Goal: Task Accomplishment & Management: Manage account settings

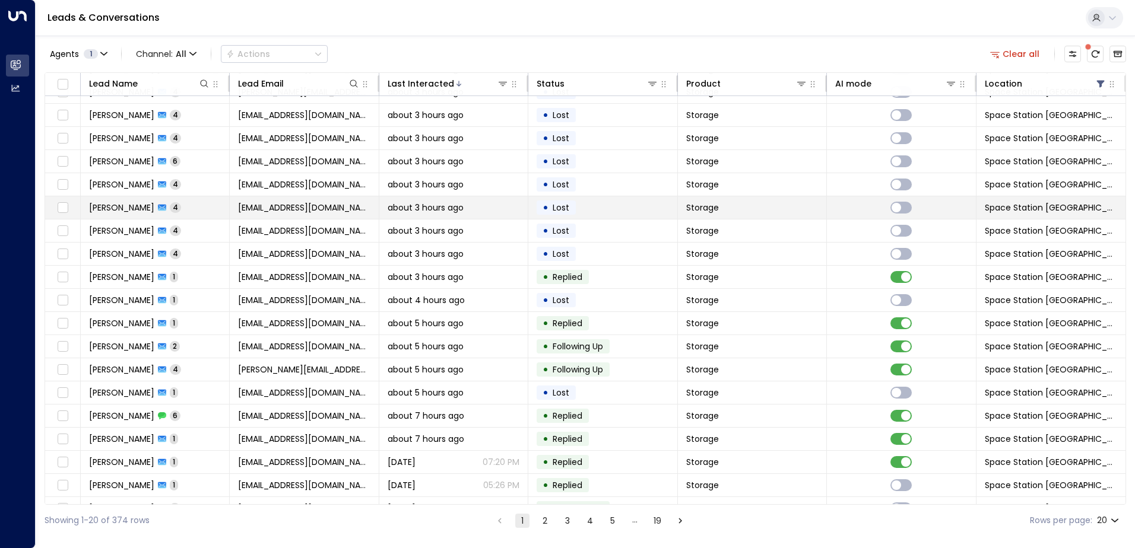
scroll to position [58, 0]
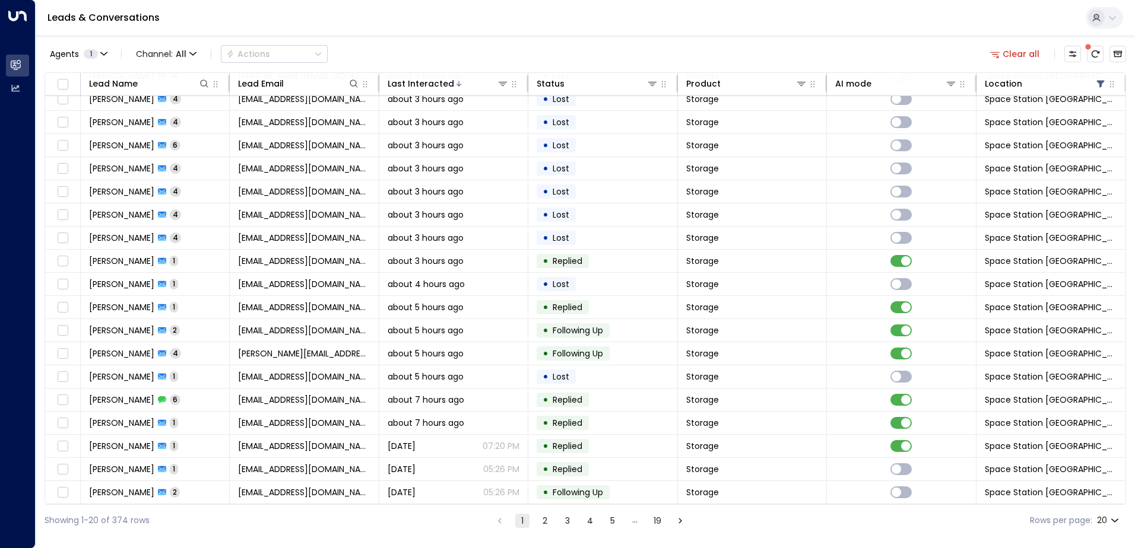
click at [547, 521] on button "2" at bounding box center [545, 521] width 14 height 14
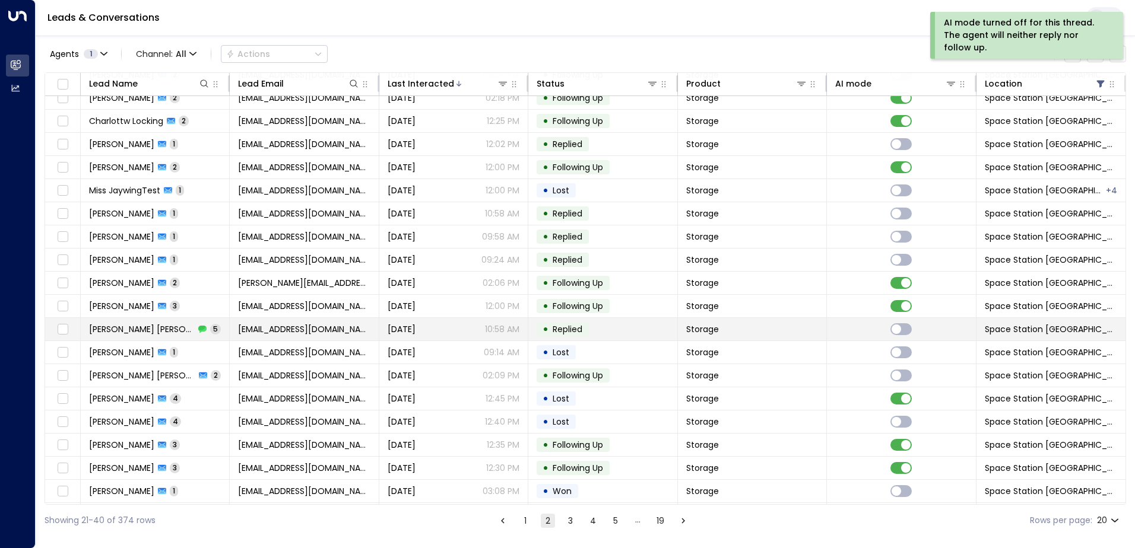
scroll to position [58, 0]
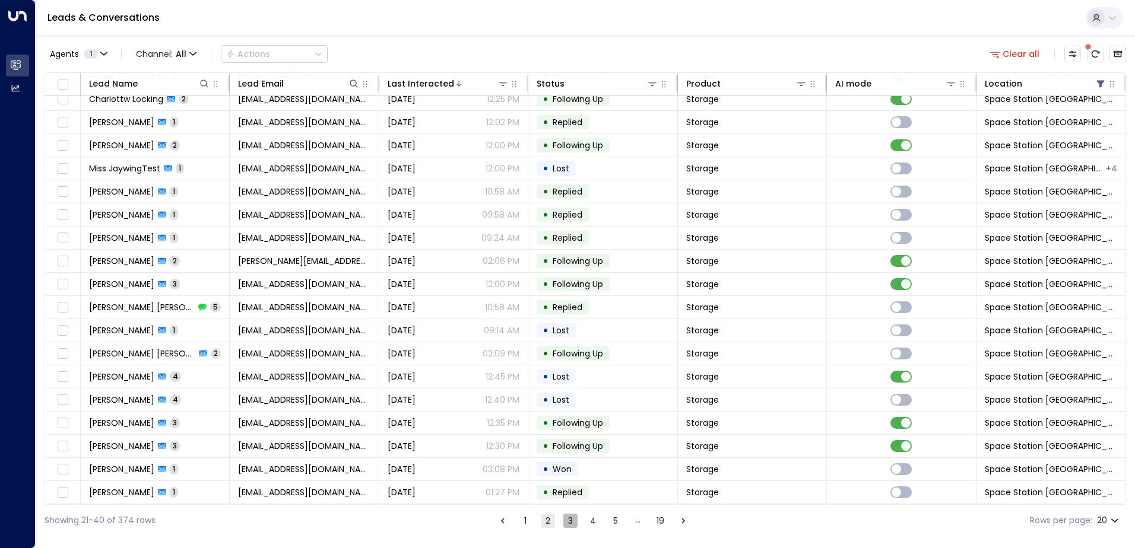
click at [568, 521] on button "3" at bounding box center [570, 521] width 14 height 14
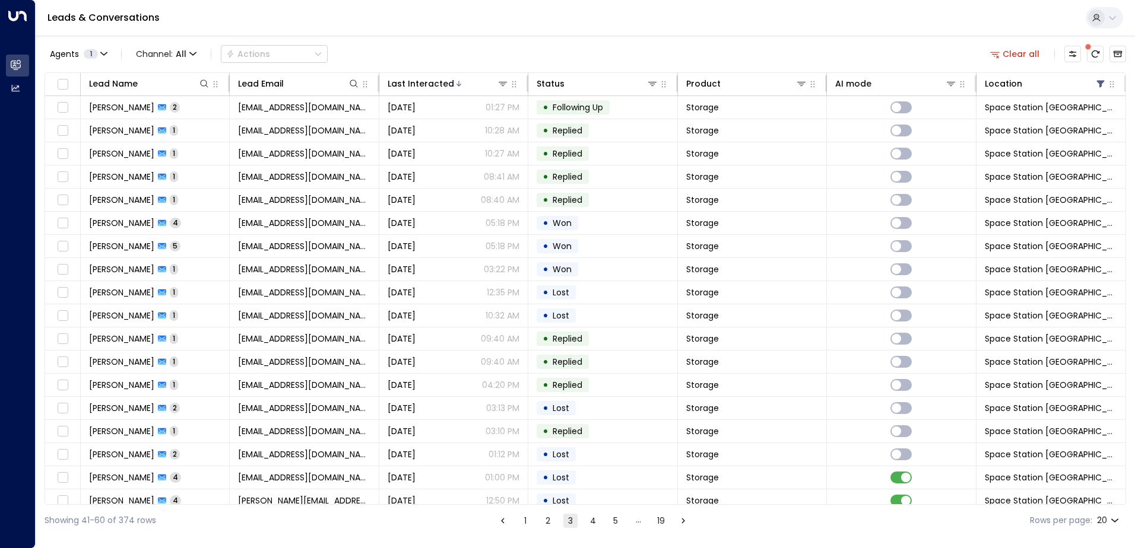
click at [589, 514] on button "4" at bounding box center [593, 521] width 14 height 14
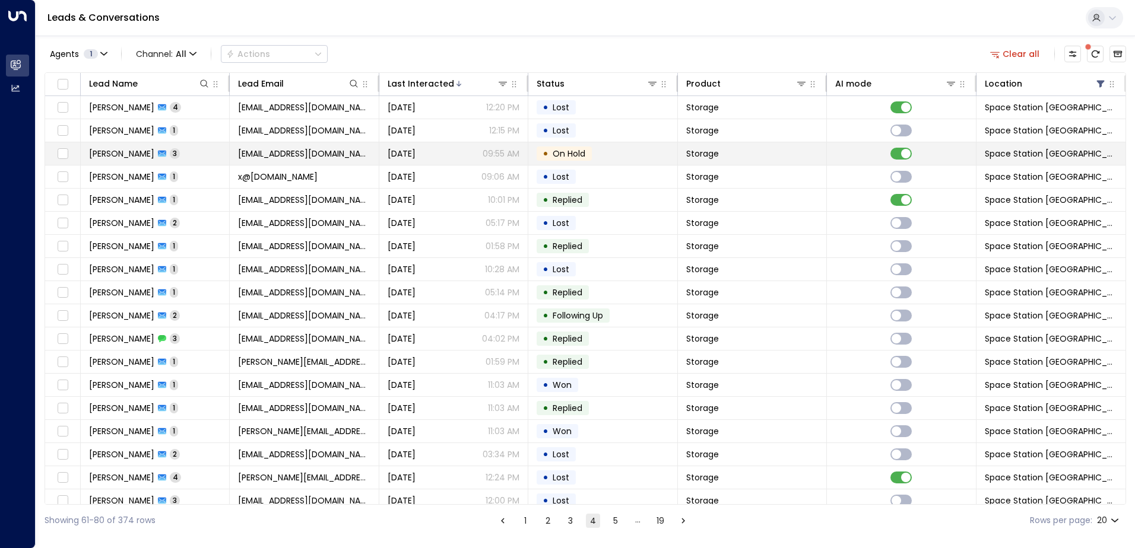
click at [626, 161] on td "• On Hold" at bounding box center [602, 153] width 149 height 23
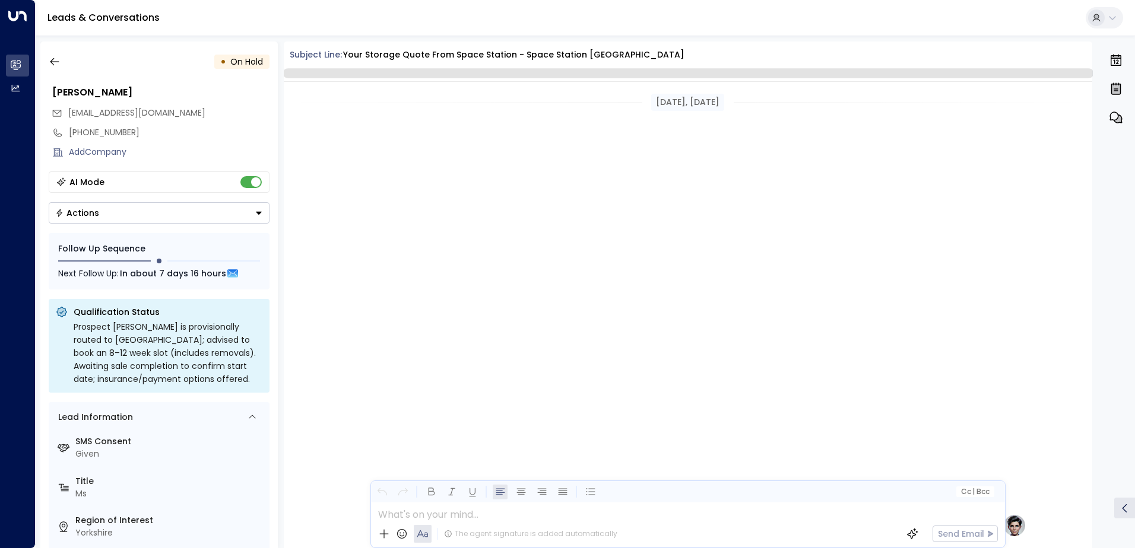
scroll to position [1106, 0]
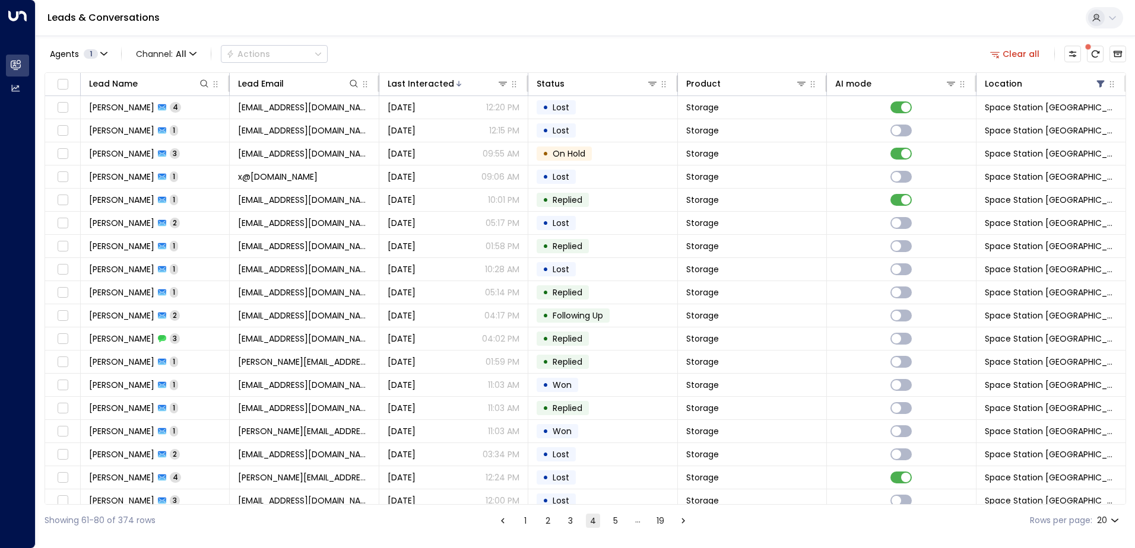
click at [522, 527] on button "1" at bounding box center [525, 521] width 14 height 14
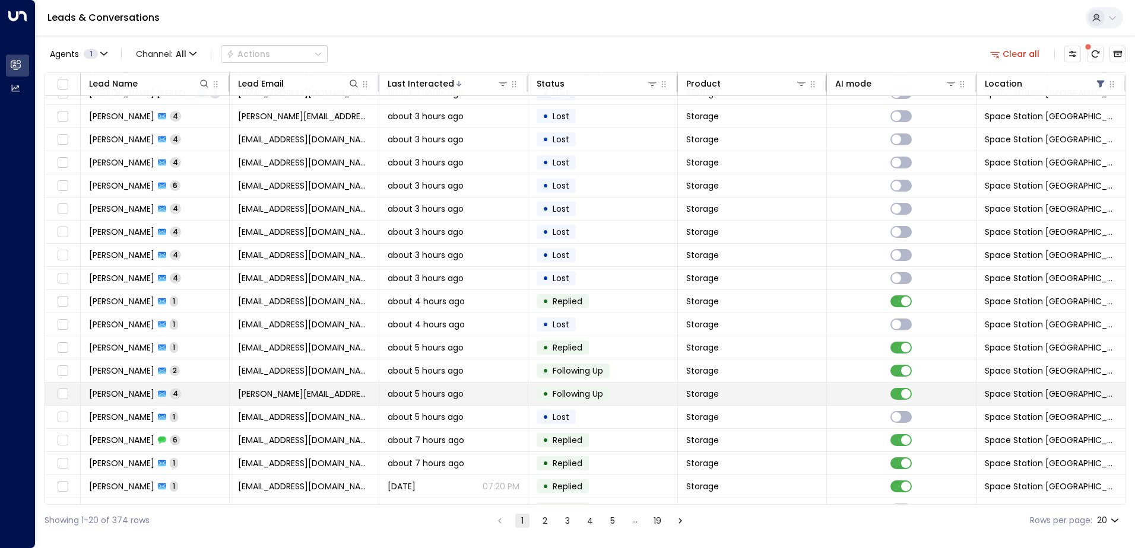
scroll to position [58, 0]
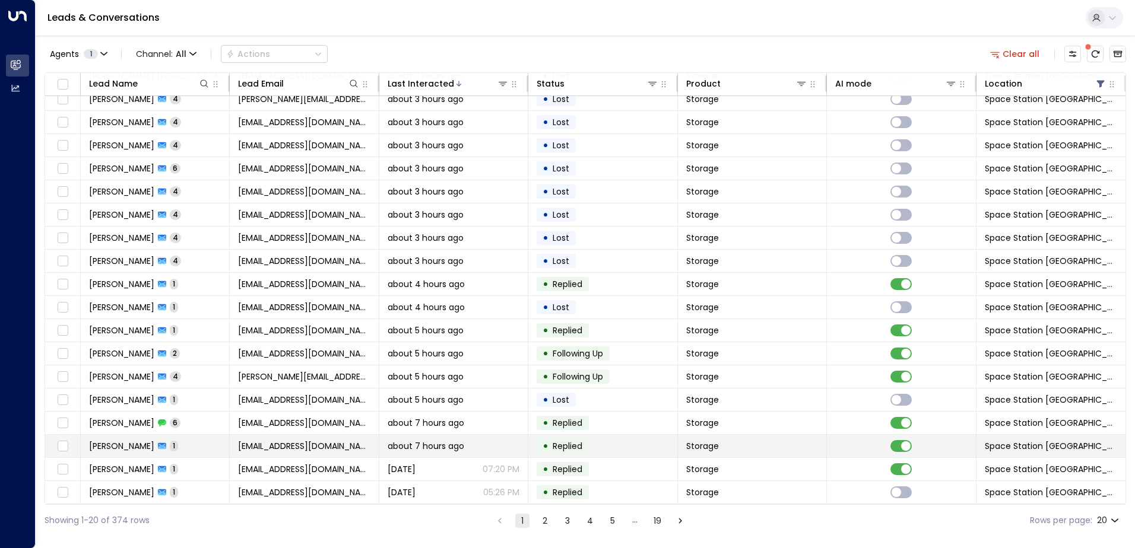
click at [897, 436] on td at bounding box center [901, 446] width 149 height 23
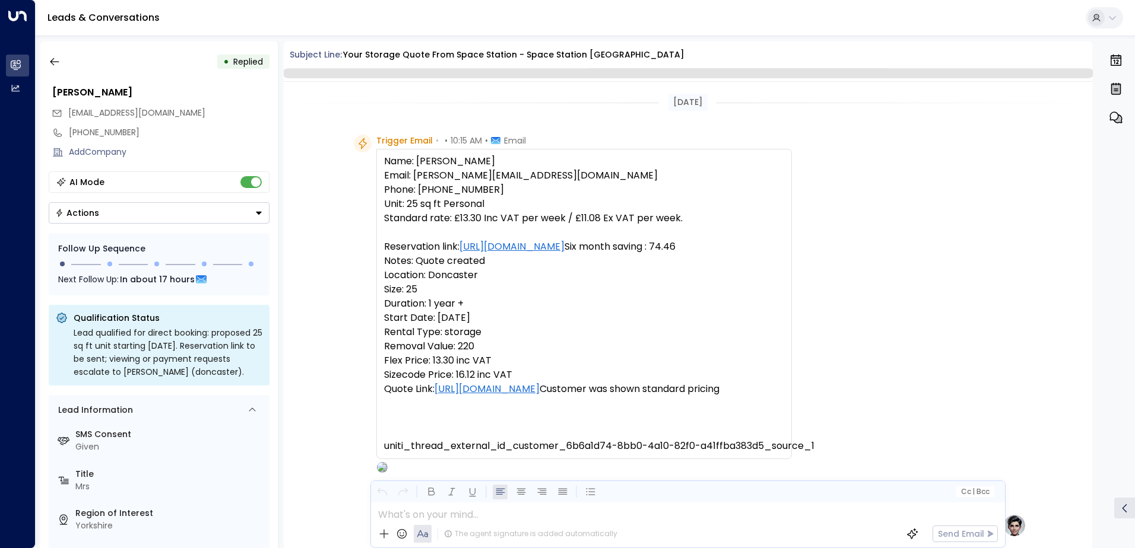
scroll to position [521, 0]
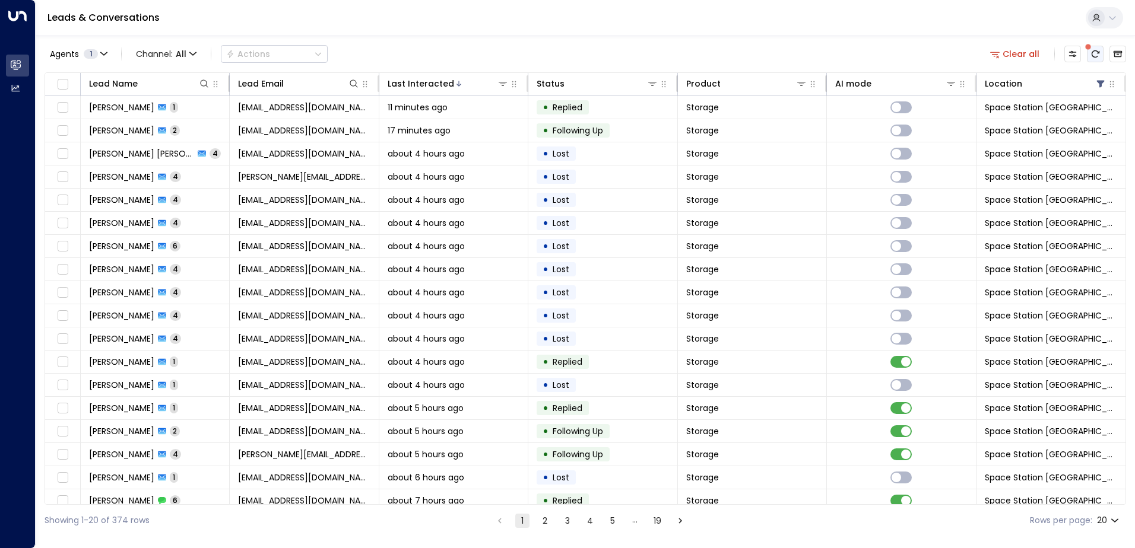
click at [1093, 55] on icon "There are new threads available. Refresh the grid to view the latest updates." at bounding box center [1094, 53] width 9 height 9
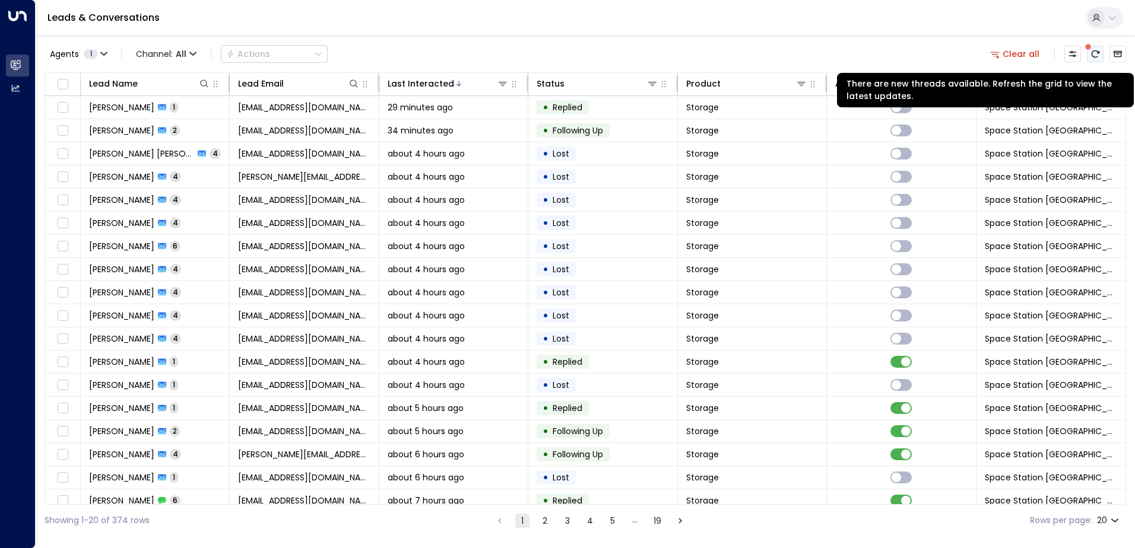
click at [1095, 56] on icon "There are new threads available. Refresh the grid to view the latest updates." at bounding box center [1094, 53] width 9 height 9
